Goal: Task Accomplishment & Management: Complete application form

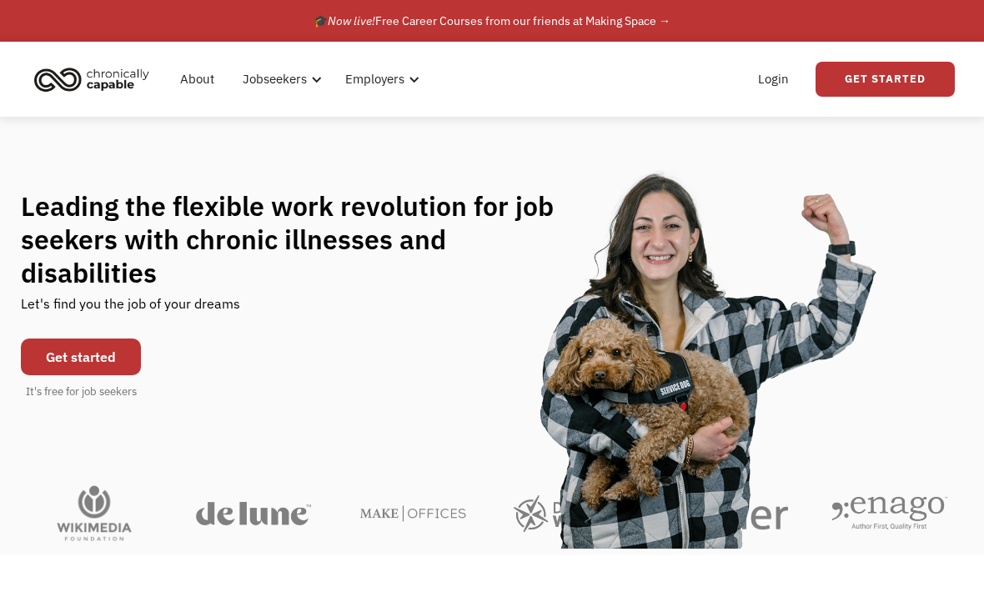
click at [79, 352] on link "Get started" at bounding box center [81, 357] width 120 height 37
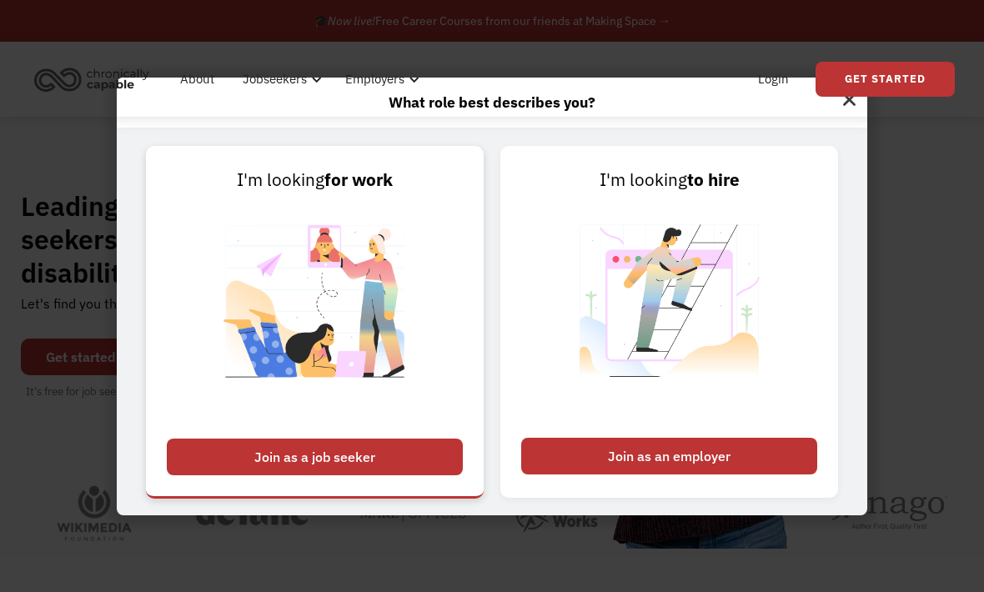
click at [262, 475] on div "Join as a job seeker" at bounding box center [315, 457] width 296 height 37
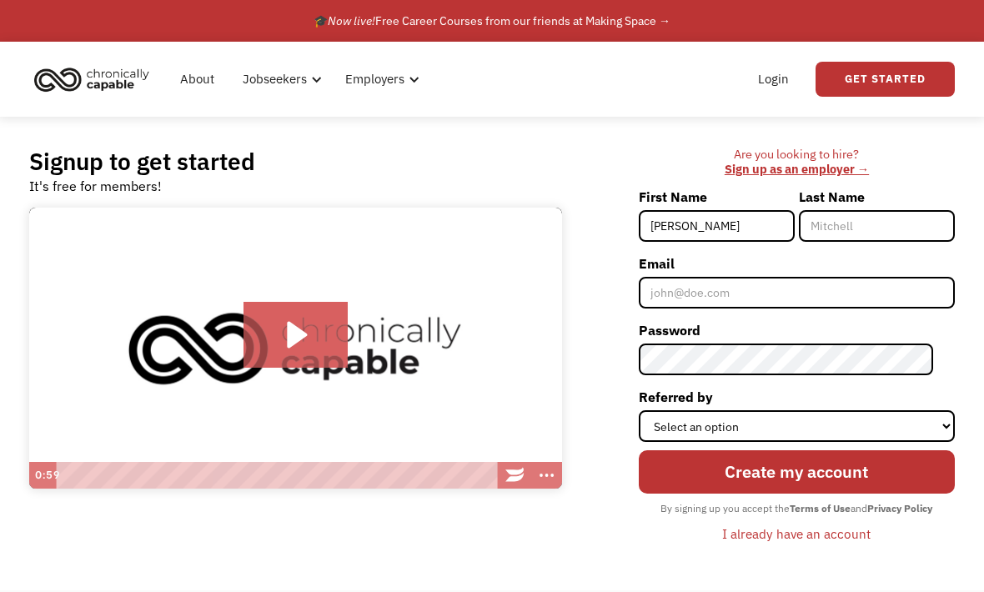
type input "Caroline"
type input "Bristol"
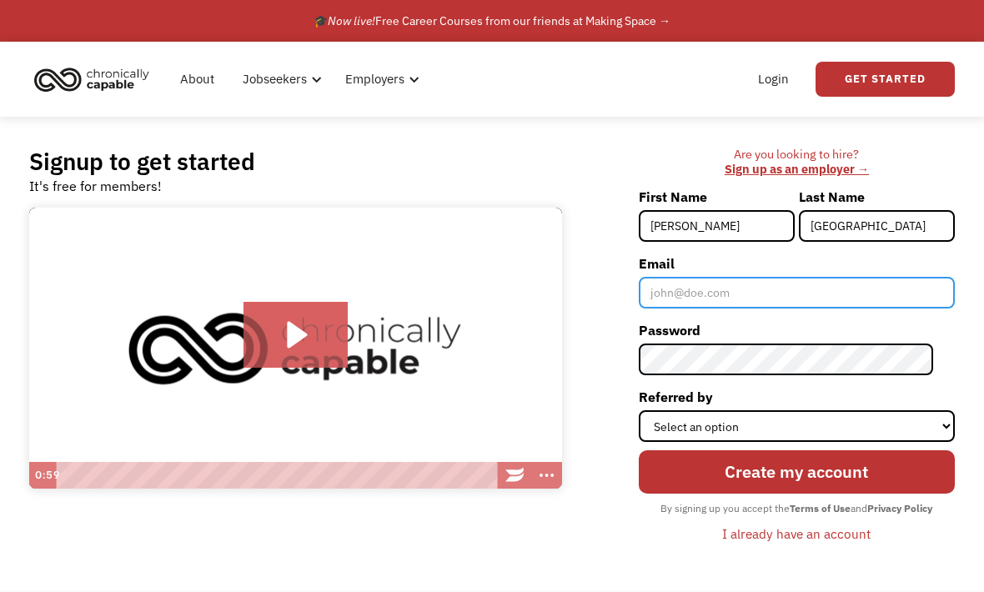
click at [751, 302] on input "Email" at bounding box center [797, 293] width 316 height 32
type input "c"
click at [874, 300] on input "carolinebristol@icloud.com" at bounding box center [797, 293] width 316 height 32
type input "c"
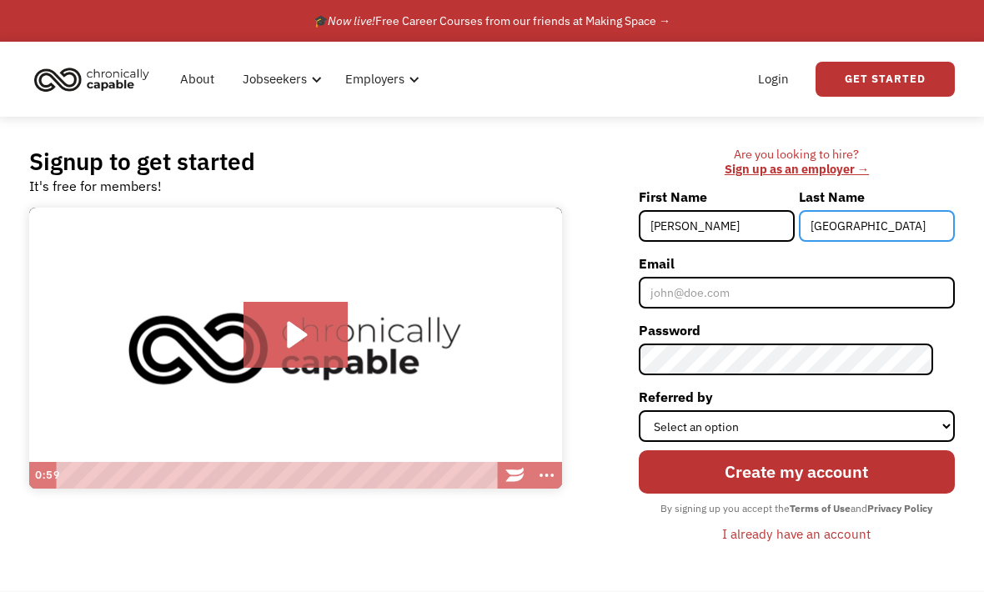
click at [893, 228] on input "Bristol" at bounding box center [877, 226] width 156 height 32
type input "B"
click at [756, 234] on input "Caroline" at bounding box center [717, 226] width 156 height 32
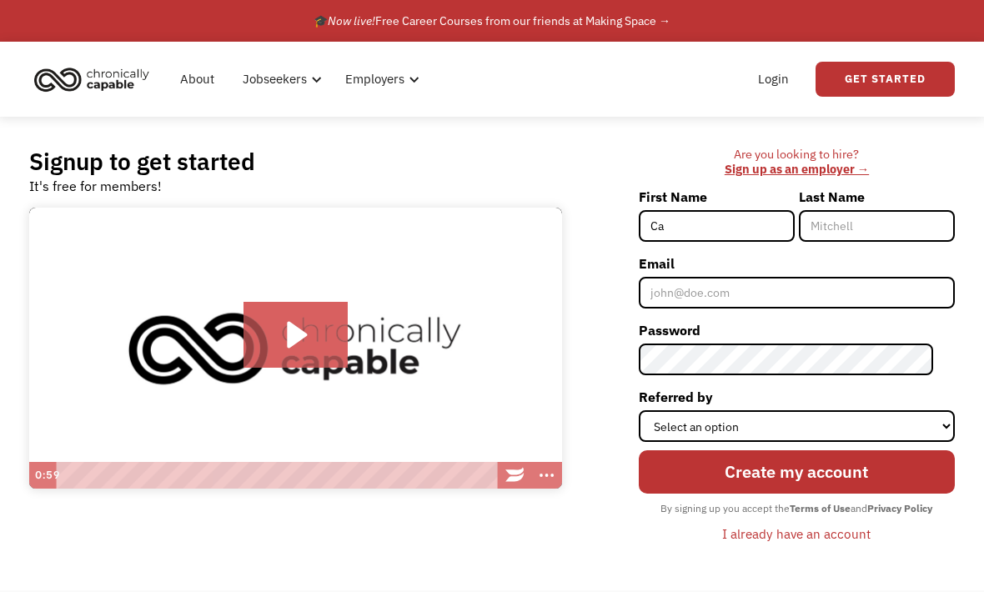
type input "C"
type input "j"
